Goal: Information Seeking & Learning: Compare options

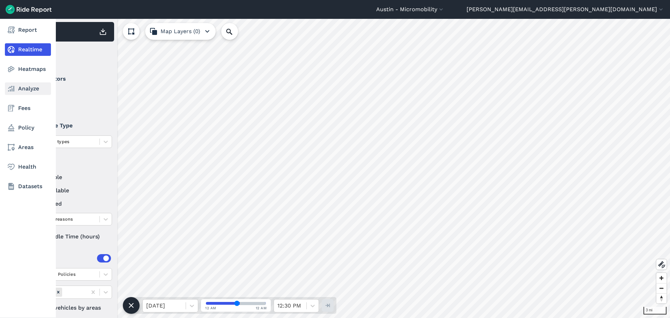
click at [18, 88] on link "Analyze" at bounding box center [28, 88] width 46 height 13
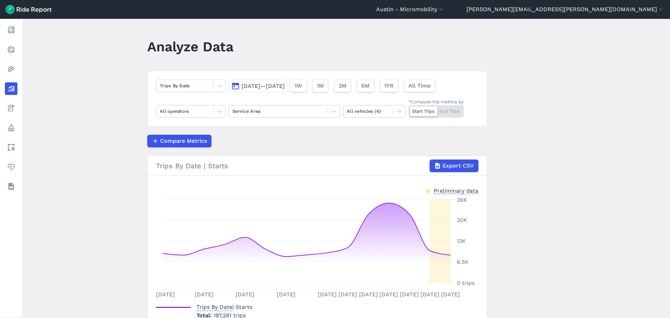
click at [285, 86] on span "[DATE]—[DATE]" at bounding box center [263, 86] width 43 height 7
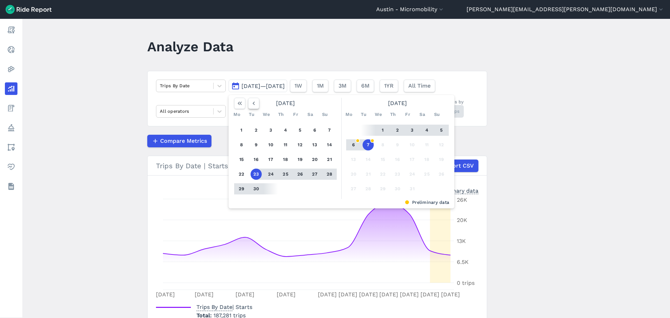
click at [253, 104] on use "button" at bounding box center [254, 103] width 2 height 3
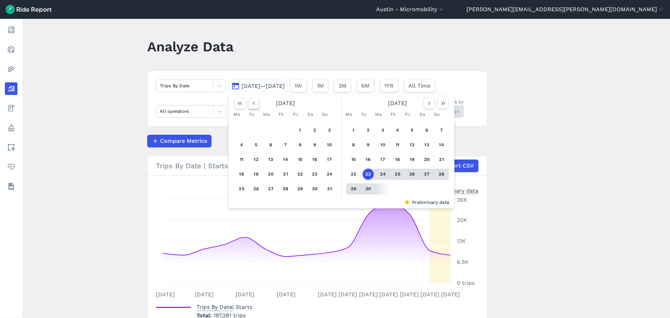
click at [253, 104] on use "button" at bounding box center [254, 103] width 2 height 3
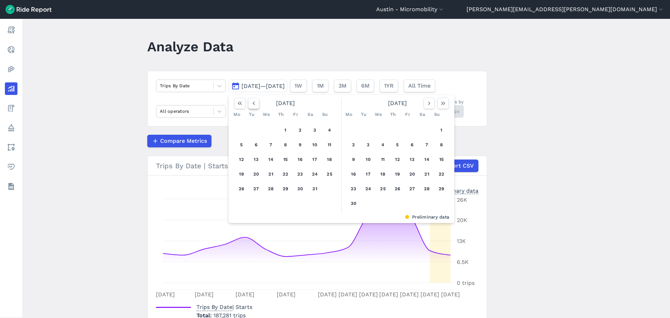
click at [253, 104] on use "button" at bounding box center [254, 103] width 2 height 3
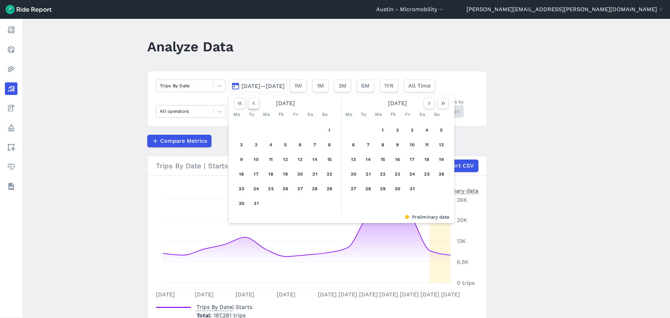
click at [253, 104] on use "button" at bounding box center [254, 103] width 2 height 3
click at [300, 132] on button "4" at bounding box center [300, 130] width 11 height 11
click at [301, 130] on button "4" at bounding box center [300, 130] width 11 height 11
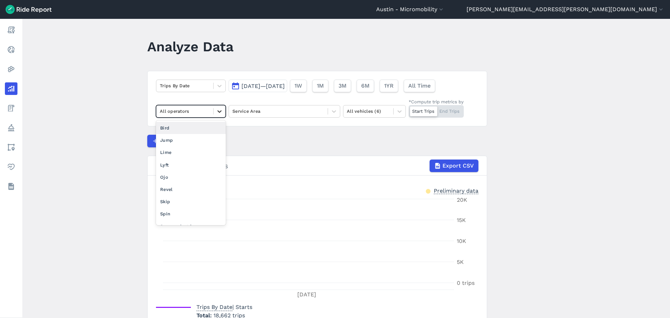
click at [221, 113] on icon at bounding box center [219, 111] width 7 height 7
click at [204, 129] on div "Bird" at bounding box center [191, 128] width 70 height 12
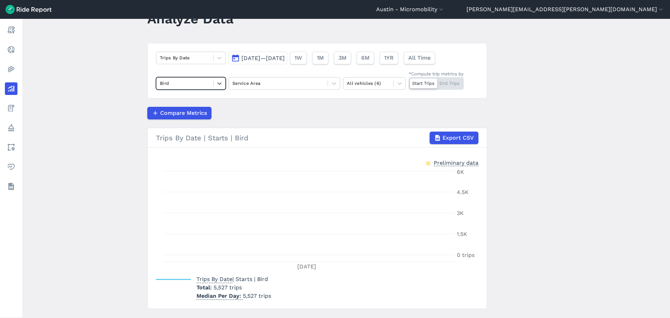
scroll to position [44, 0]
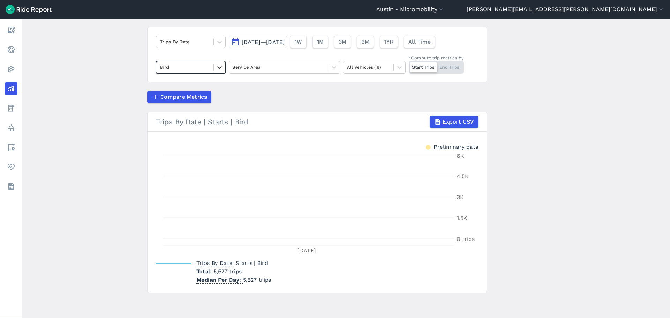
click at [219, 67] on icon at bounding box center [219, 67] width 7 height 7
click at [192, 104] on div "Lime" at bounding box center [191, 108] width 70 height 12
click at [278, 42] on span "[DATE]—[DATE]" at bounding box center [263, 42] width 43 height 7
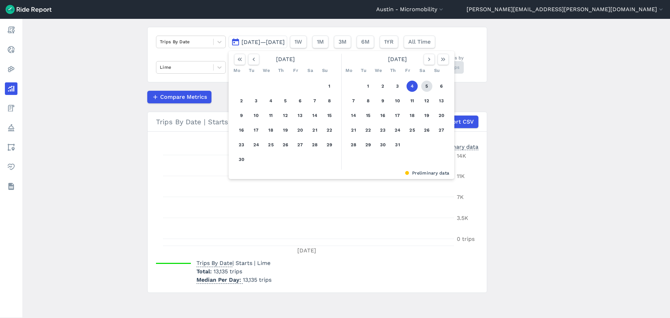
click at [425, 86] on button "5" at bounding box center [426, 86] width 11 height 11
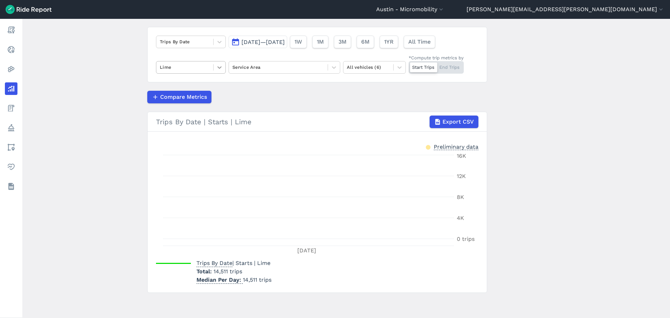
click at [220, 67] on icon at bounding box center [219, 67] width 7 height 7
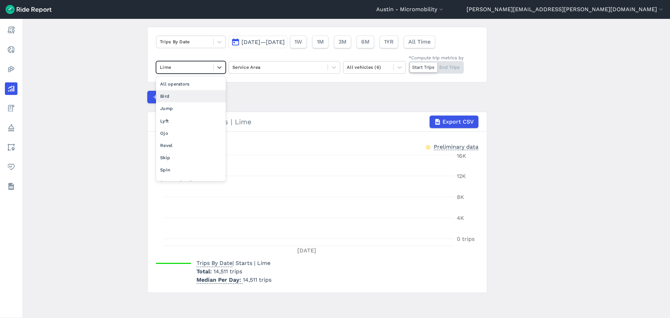
click at [203, 93] on div "Bird" at bounding box center [191, 96] width 70 height 12
click at [285, 41] on span "[DATE]—[DATE]" at bounding box center [263, 42] width 43 height 7
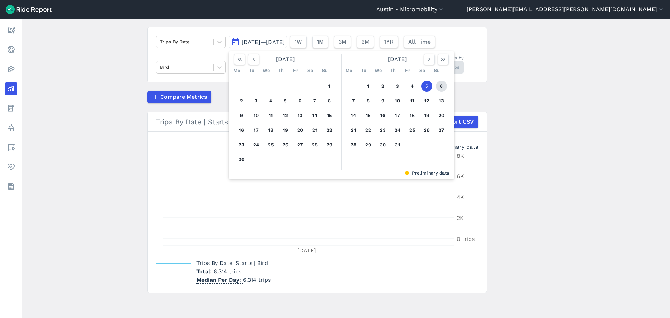
click at [438, 86] on button "6" at bounding box center [441, 86] width 11 height 11
click at [439, 87] on button "6" at bounding box center [441, 86] width 11 height 11
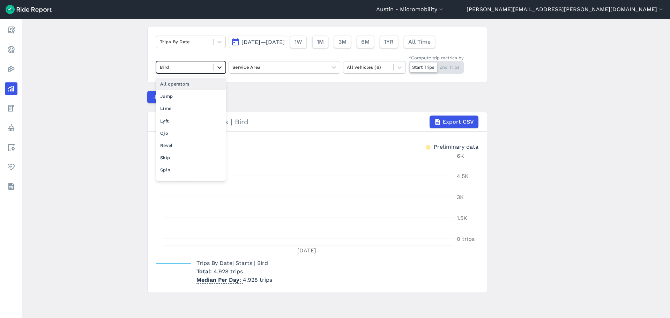
click at [214, 69] on div at bounding box center [220, 67] width 12 height 12
click at [190, 104] on div "Lime" at bounding box center [191, 108] width 70 height 12
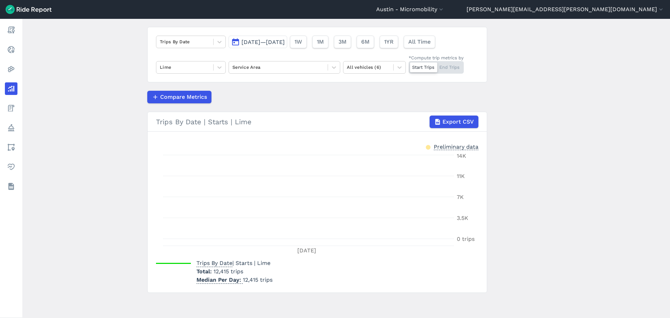
click at [285, 41] on span "[DATE]—[DATE]" at bounding box center [263, 42] width 43 height 7
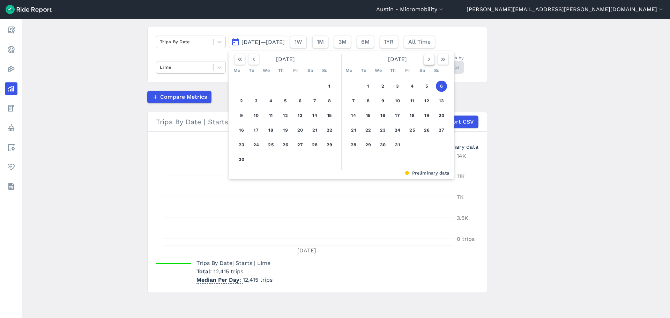
click at [427, 59] on icon "button" at bounding box center [429, 59] width 7 height 7
click at [440, 60] on icon "button" at bounding box center [443, 59] width 7 height 7
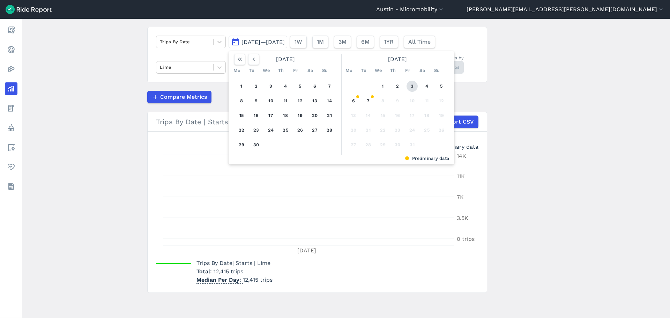
click at [413, 87] on button "3" at bounding box center [412, 86] width 11 height 11
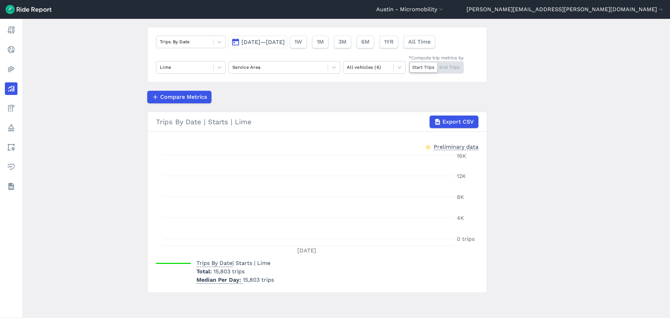
click at [285, 41] on span "[DATE]—[DATE]" at bounding box center [263, 42] width 43 height 7
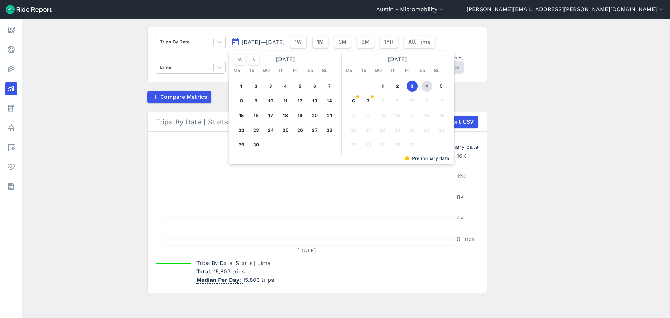
click at [426, 86] on button "4" at bounding box center [426, 86] width 11 height 11
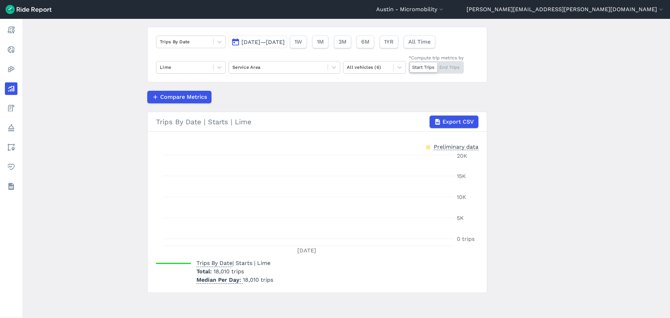
click at [280, 41] on span "[DATE]—[DATE]" at bounding box center [263, 42] width 43 height 7
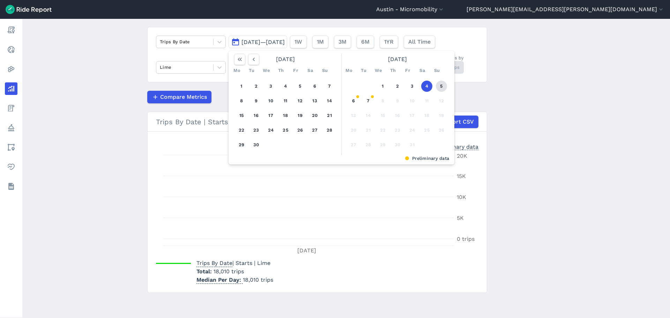
click at [443, 85] on button "5" at bounding box center [441, 86] width 11 height 11
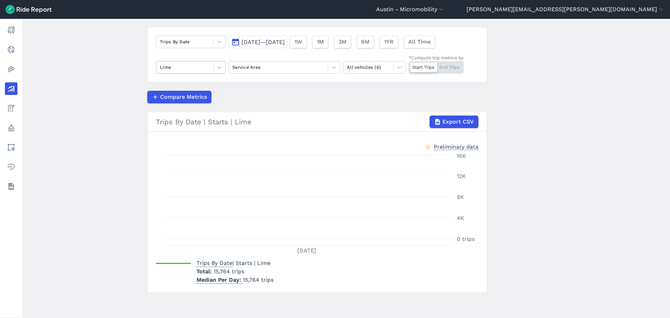
click at [208, 64] on div at bounding box center [185, 67] width 50 height 8
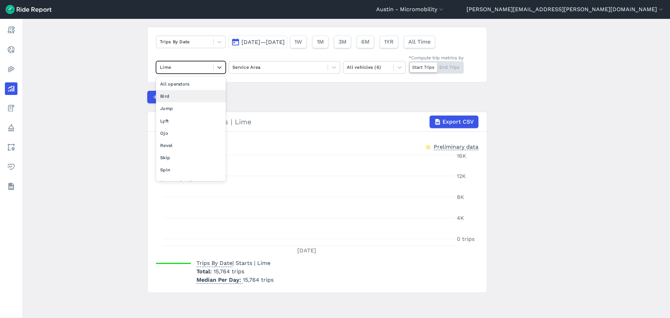
click at [199, 94] on div "Bird" at bounding box center [191, 96] width 70 height 12
click at [285, 44] on span "[DATE]—[DATE]" at bounding box center [263, 42] width 43 height 7
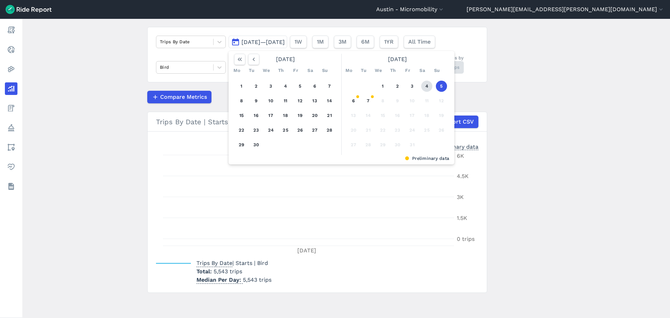
click at [424, 85] on button "4" at bounding box center [426, 86] width 11 height 11
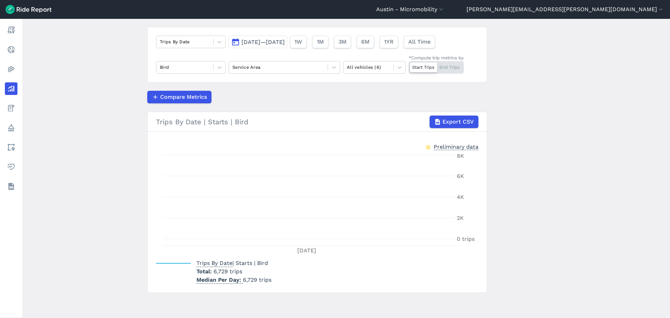
click at [274, 43] on span "[DATE]—[DATE]" at bounding box center [263, 42] width 43 height 7
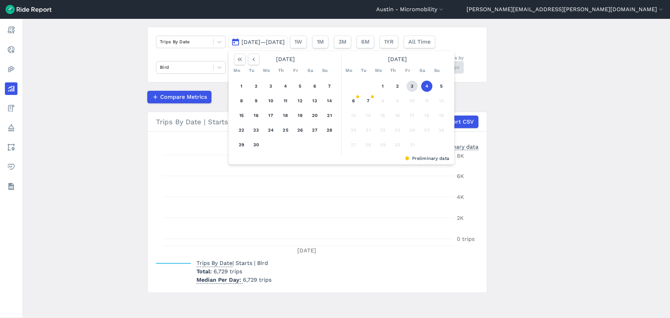
click at [415, 87] on button "3" at bounding box center [412, 86] width 11 height 11
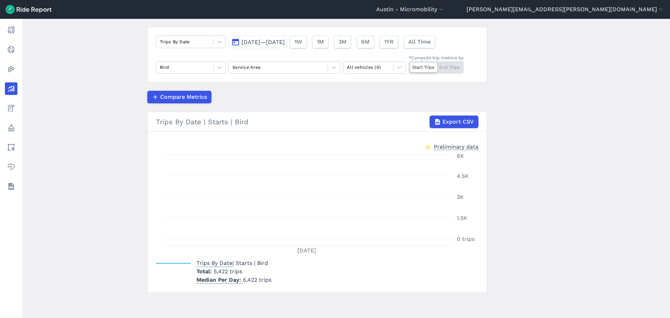
click at [126, 108] on main "Analyze Data Trips By Date [DATE]—[DATE] 1W 1M 3M 6M 1YR All Time Bird Service …" at bounding box center [346, 168] width 648 height 299
click at [266, 43] on span "[DATE]—[DATE]" at bounding box center [263, 42] width 43 height 7
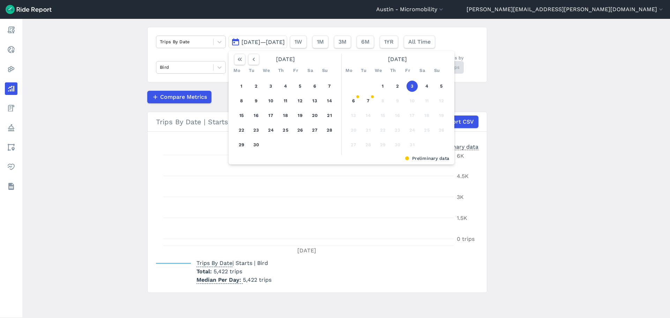
drag, startPoint x: 122, startPoint y: 107, endPoint x: 113, endPoint y: 107, distance: 9.4
click at [122, 107] on main "Analyze Data Trips By Date [DATE]—[DATE] [DATE] Mo Tu We Th Fr Sa Su 1 2 3 4 5 …" at bounding box center [346, 168] width 648 height 299
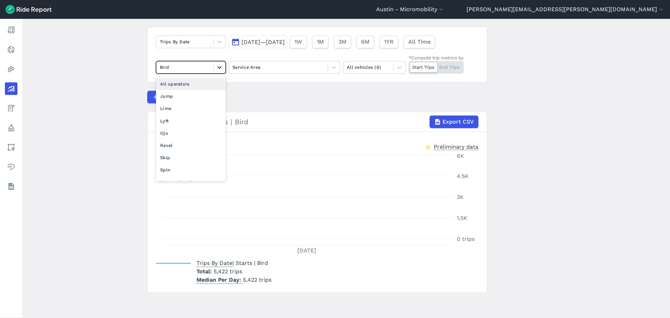
click at [221, 66] on icon at bounding box center [219, 67] width 7 height 7
click at [195, 104] on div "Lime" at bounding box center [191, 108] width 70 height 12
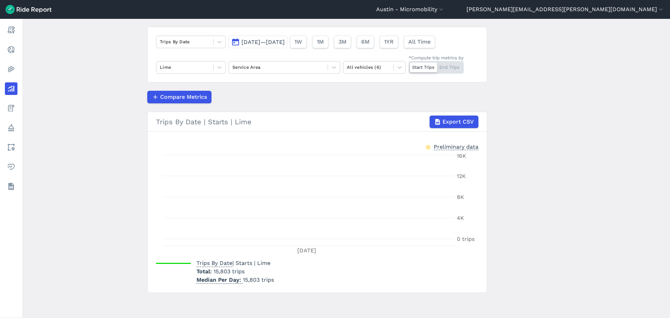
click at [285, 41] on span "[DATE]—[DATE]" at bounding box center [263, 42] width 43 height 7
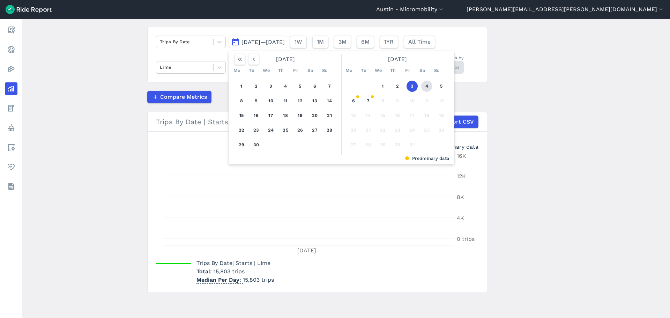
click at [426, 86] on button "4" at bounding box center [426, 86] width 11 height 11
click at [425, 86] on button "4" at bounding box center [426, 86] width 11 height 11
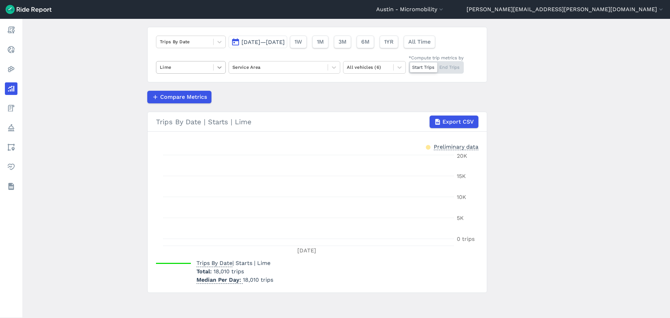
click at [218, 63] on div at bounding box center [220, 67] width 12 height 12
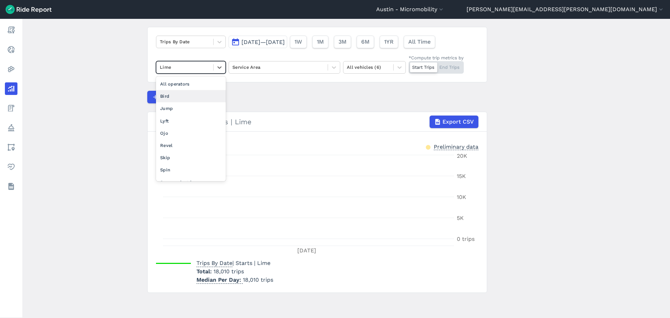
click at [206, 95] on div "Bird" at bounding box center [191, 96] width 70 height 12
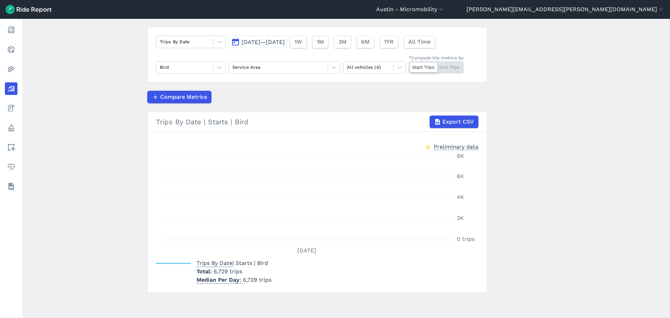
click at [285, 41] on span "[DATE]—[DATE]" at bounding box center [263, 42] width 43 height 7
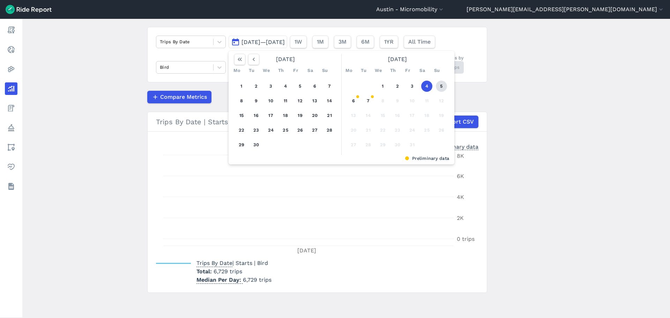
click at [442, 84] on button "5" at bounding box center [441, 86] width 11 height 11
click at [442, 89] on button "5" at bounding box center [441, 86] width 11 height 11
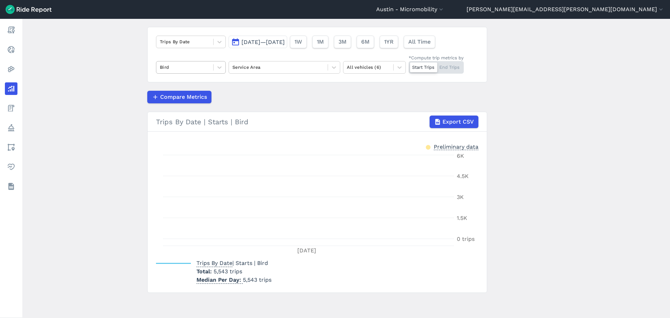
click at [201, 66] on div at bounding box center [185, 67] width 50 height 8
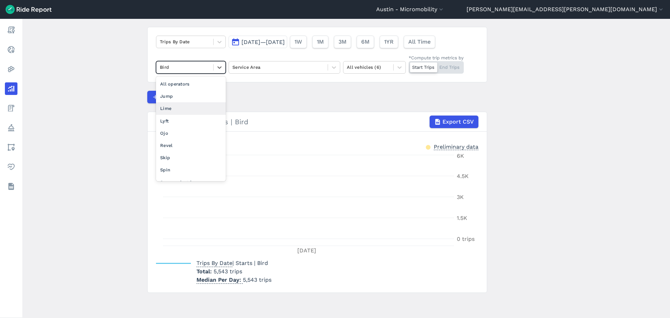
click at [189, 106] on div "Lime" at bounding box center [191, 108] width 70 height 12
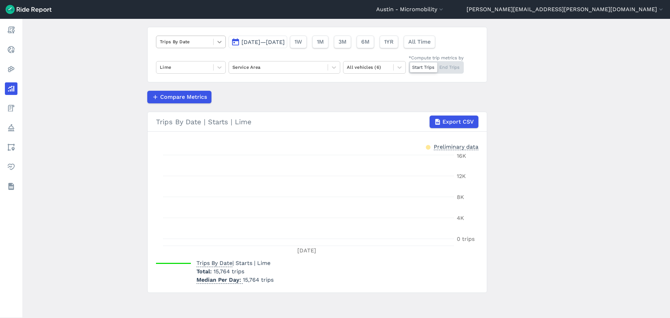
click at [217, 42] on icon at bounding box center [219, 41] width 7 height 7
click at [272, 41] on span "[DATE]—[DATE]" at bounding box center [263, 42] width 43 height 7
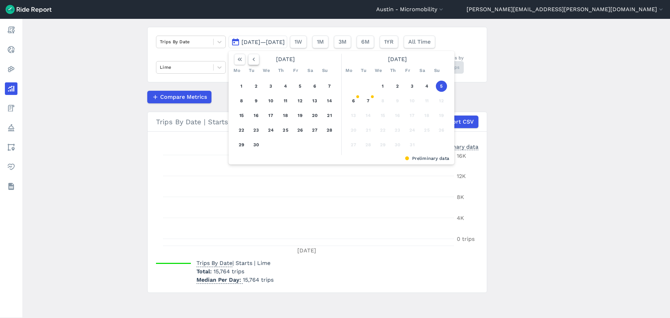
click at [254, 61] on icon "button" at bounding box center [253, 59] width 7 height 7
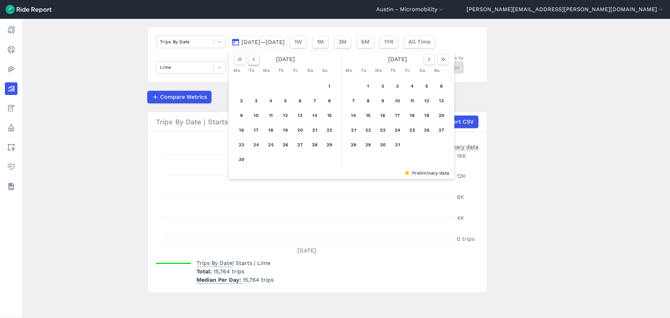
click at [254, 61] on icon "button" at bounding box center [253, 59] width 7 height 7
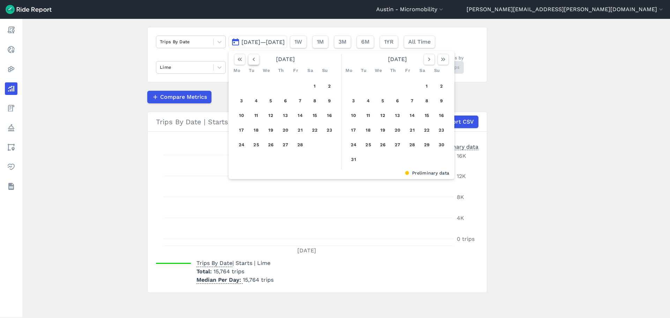
click at [254, 61] on icon "button" at bounding box center [253, 59] width 7 height 7
click at [297, 87] on button "4" at bounding box center [300, 86] width 11 height 11
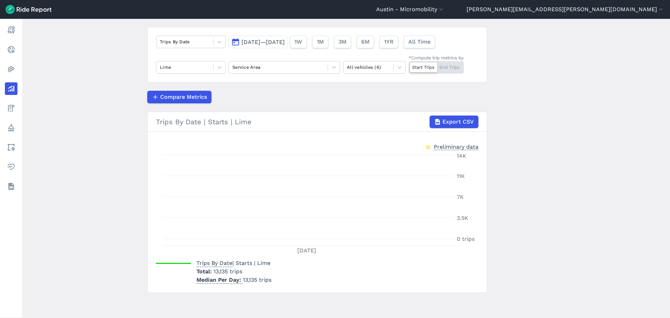
click at [298, 95] on div "Compare Metrics" at bounding box center [317, 97] width 340 height 13
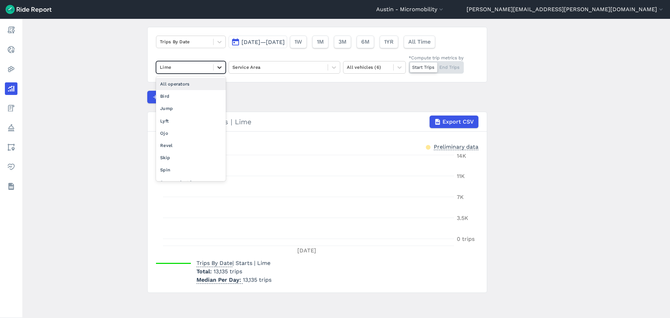
click at [215, 70] on div at bounding box center [220, 67] width 12 height 12
click at [204, 94] on div "Bird" at bounding box center [191, 96] width 70 height 12
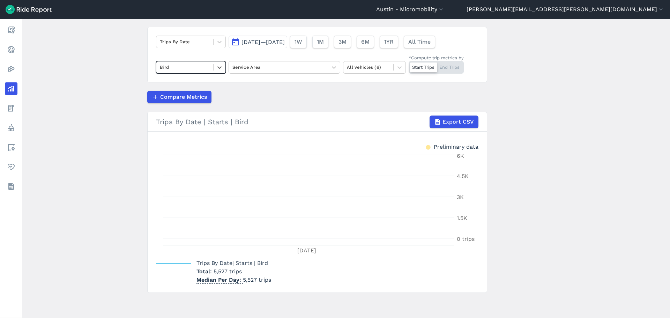
drag, startPoint x: 139, startPoint y: 167, endPoint x: 212, endPoint y: 106, distance: 95.2
click at [139, 167] on main "Analyze Data Trips By Date [DATE]—[DATE] 1W 1M 3M 6M 1YR All Time option Bird, …" at bounding box center [346, 168] width 648 height 299
click at [222, 71] on div at bounding box center [220, 67] width 12 height 12
click at [276, 45] on button "[DATE]—[DATE]" at bounding box center [258, 42] width 59 height 13
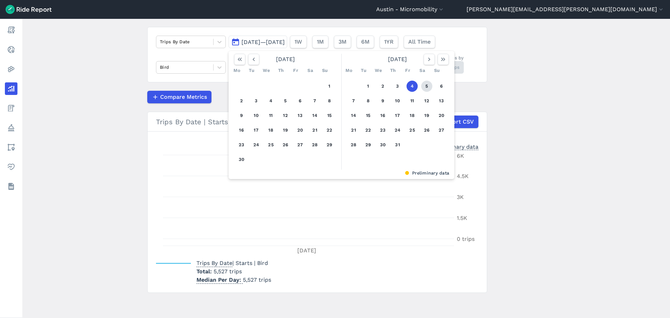
click at [425, 85] on button "5" at bounding box center [426, 86] width 11 height 11
click at [425, 86] on button "5" at bounding box center [426, 86] width 11 height 11
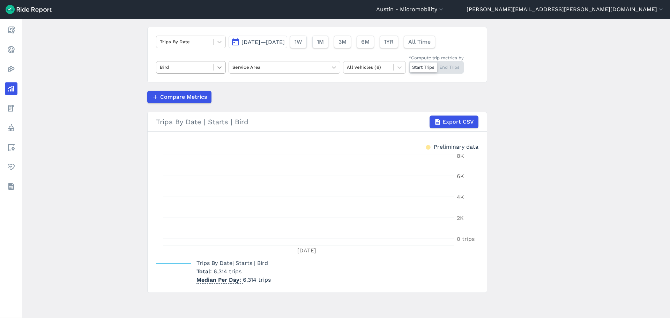
click at [218, 67] on icon at bounding box center [219, 67] width 7 height 7
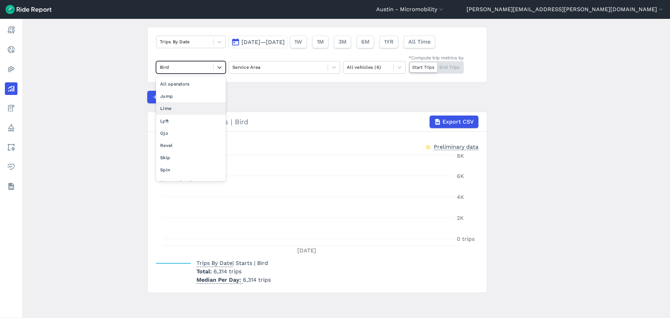
click at [199, 108] on div "Lime" at bounding box center [191, 108] width 70 height 12
click at [93, 135] on main "Analyze Data Trips By Date [DATE]—[DATE] 1W 1M 3M 6M 1YR All Time option Lime, …" at bounding box center [346, 168] width 648 height 299
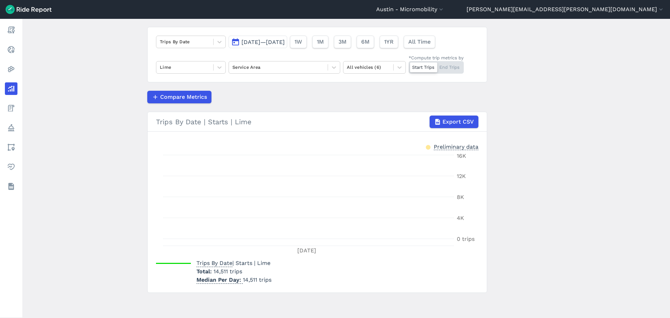
click at [285, 41] on span "[DATE]—[DATE]" at bounding box center [263, 42] width 43 height 7
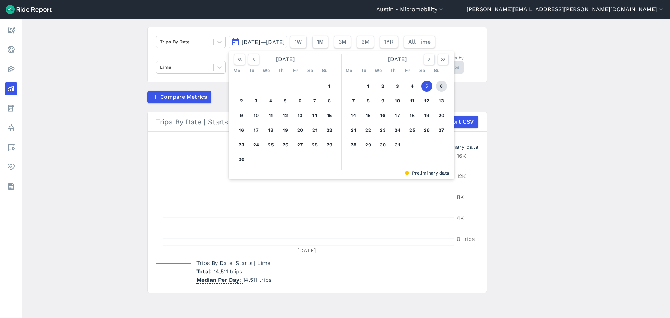
click at [440, 87] on button "6" at bounding box center [441, 86] width 11 height 11
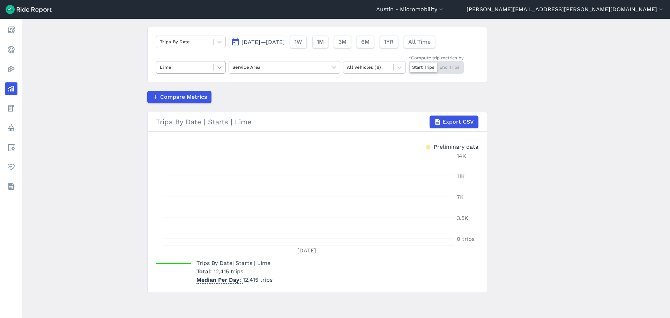
click at [216, 65] on icon at bounding box center [219, 67] width 7 height 7
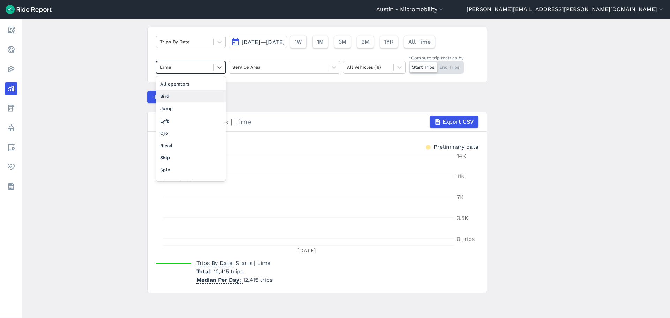
click at [194, 95] on div "Bird" at bounding box center [191, 96] width 70 height 12
